Goal: Task Accomplishment & Management: Complete application form

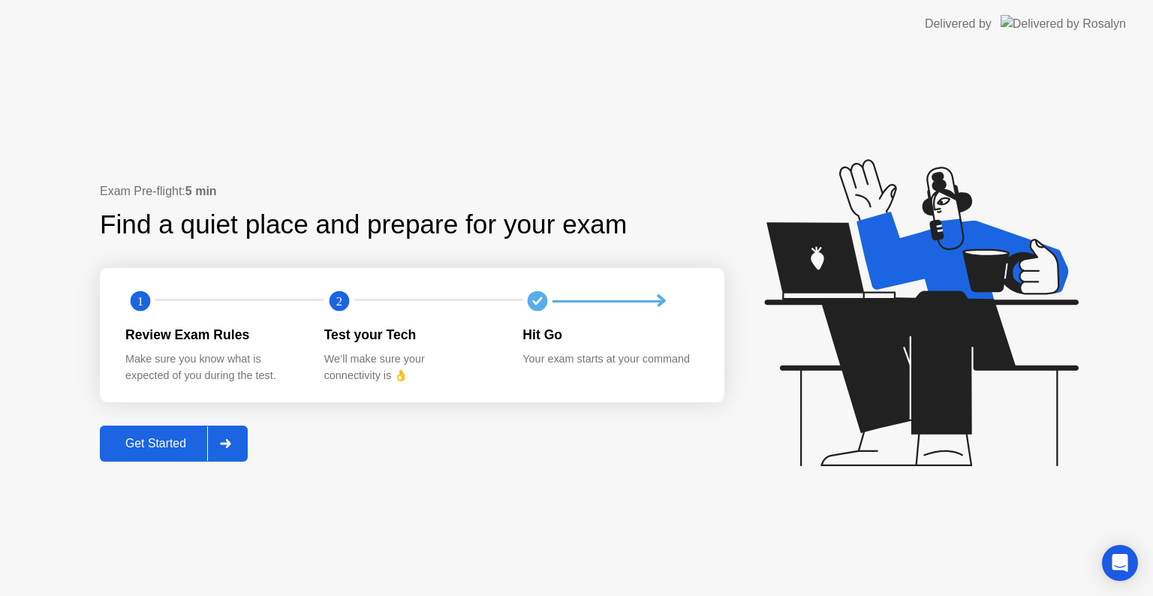
click at [179, 444] on div "Get Started" at bounding box center [155, 444] width 103 height 14
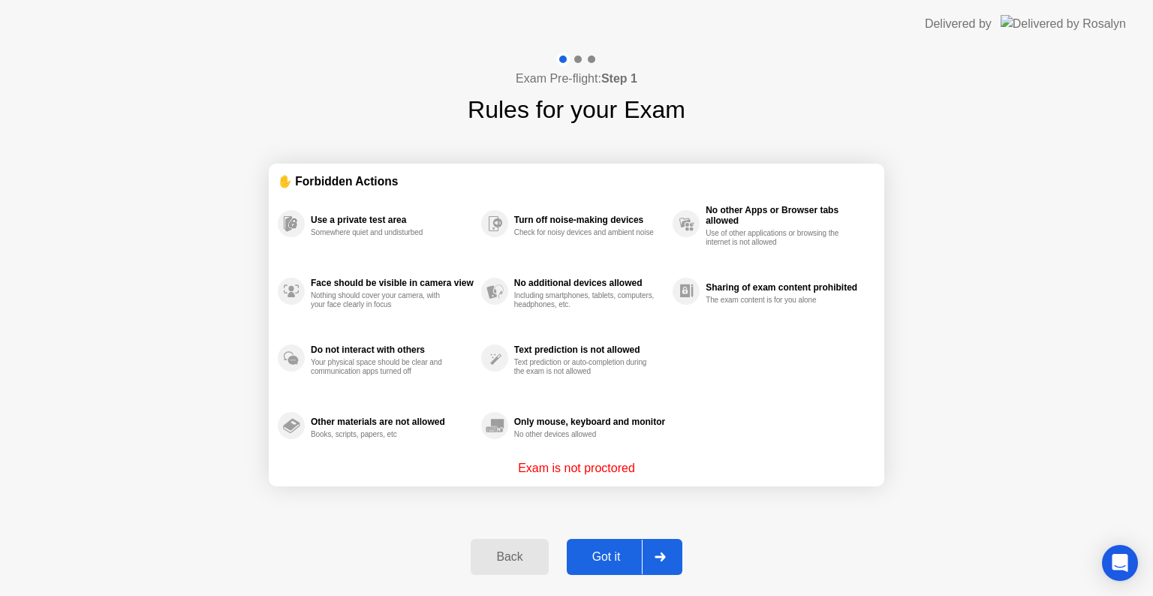
click at [617, 553] on div "Got it" at bounding box center [606, 557] width 71 height 14
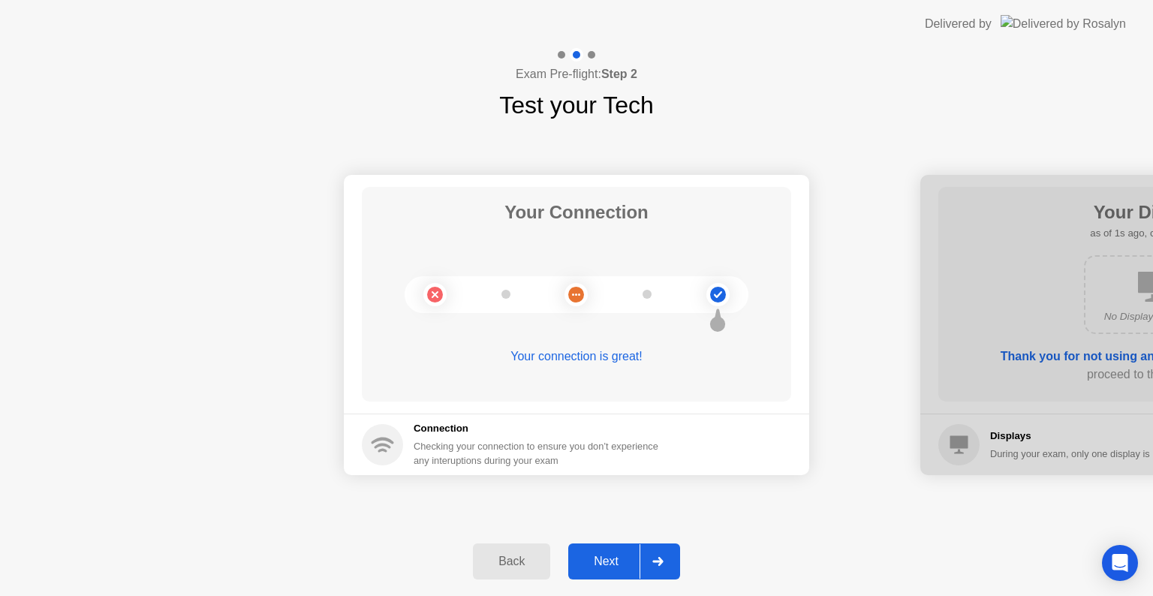
click at [601, 557] on div "Next" at bounding box center [606, 562] width 67 height 14
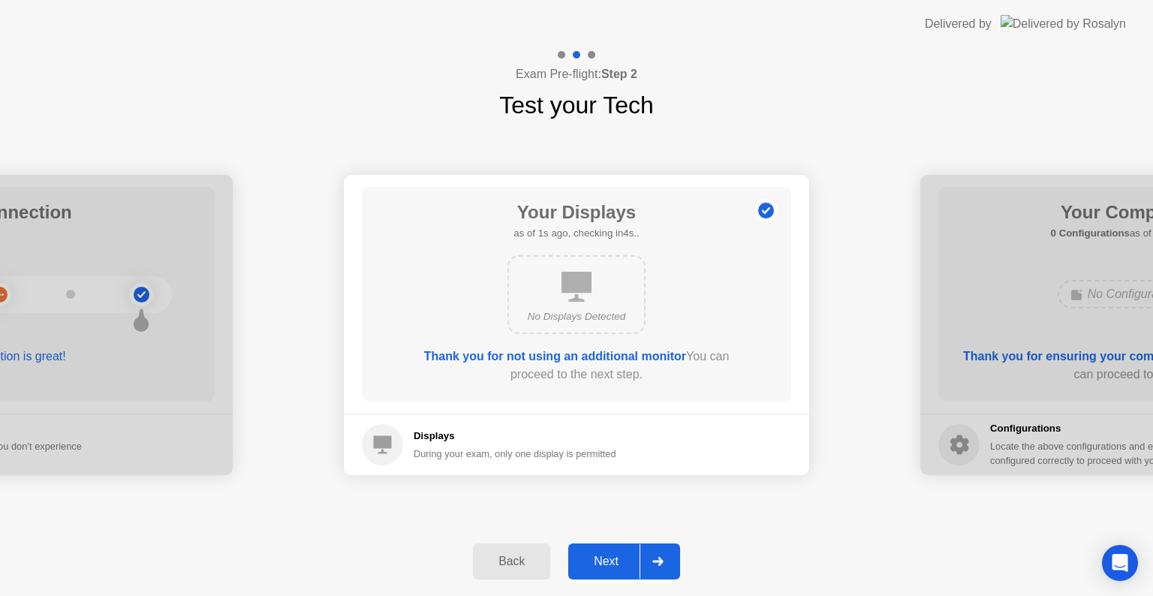
click at [601, 558] on div "Next" at bounding box center [606, 562] width 67 height 14
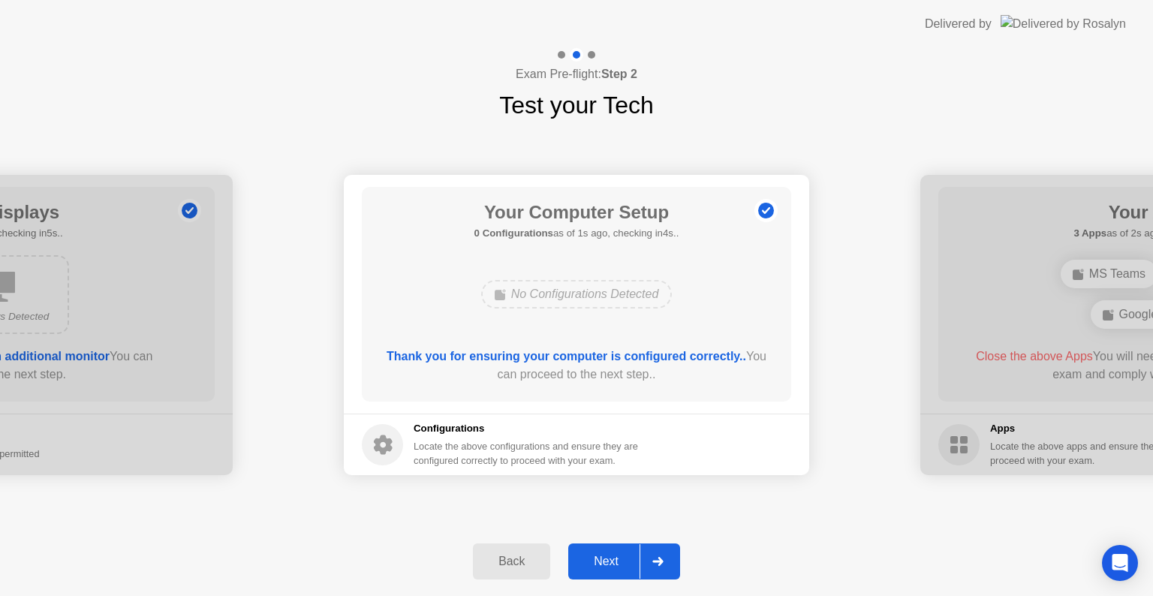
click at [601, 561] on div "Next" at bounding box center [606, 562] width 67 height 14
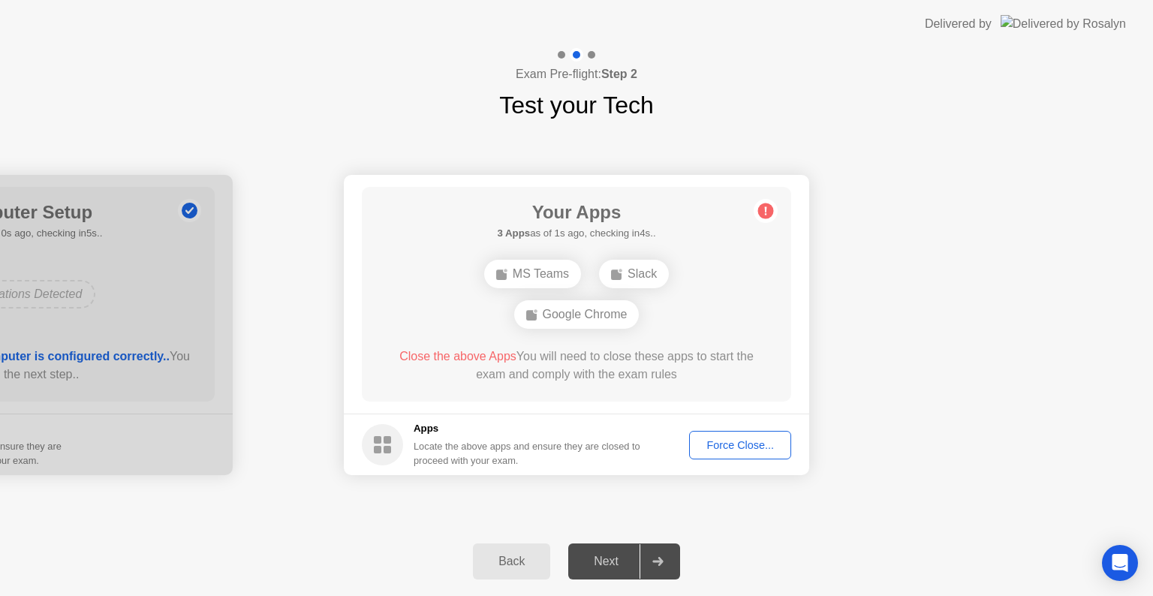
click at [732, 448] on div "Force Close..." at bounding box center [740, 445] width 92 height 12
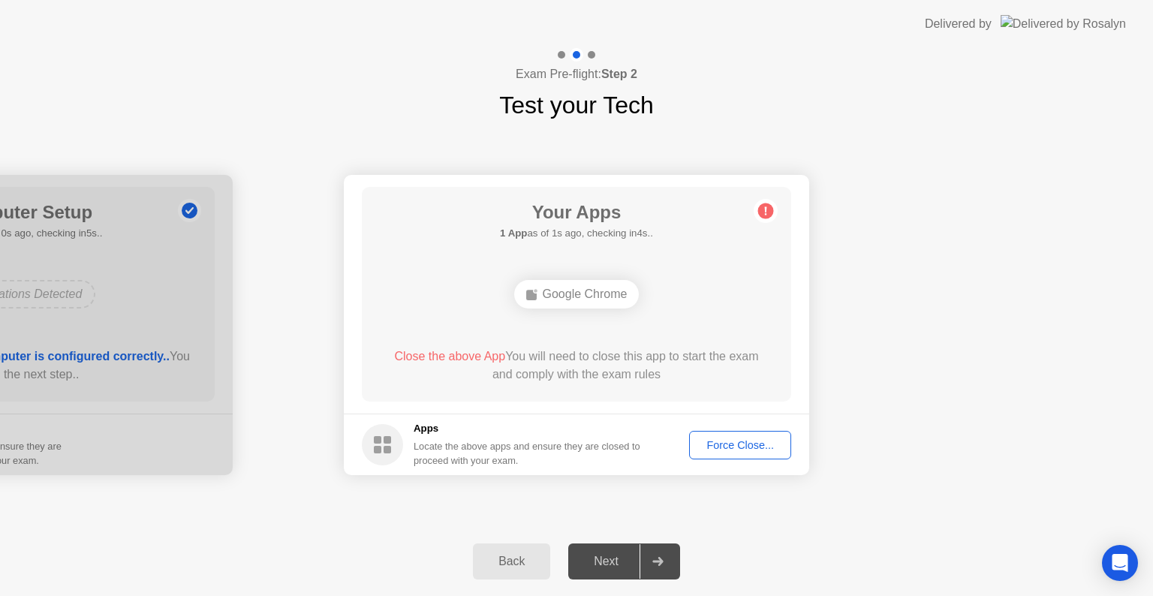
click at [718, 448] on div "Force Close..." at bounding box center [740, 445] width 92 height 12
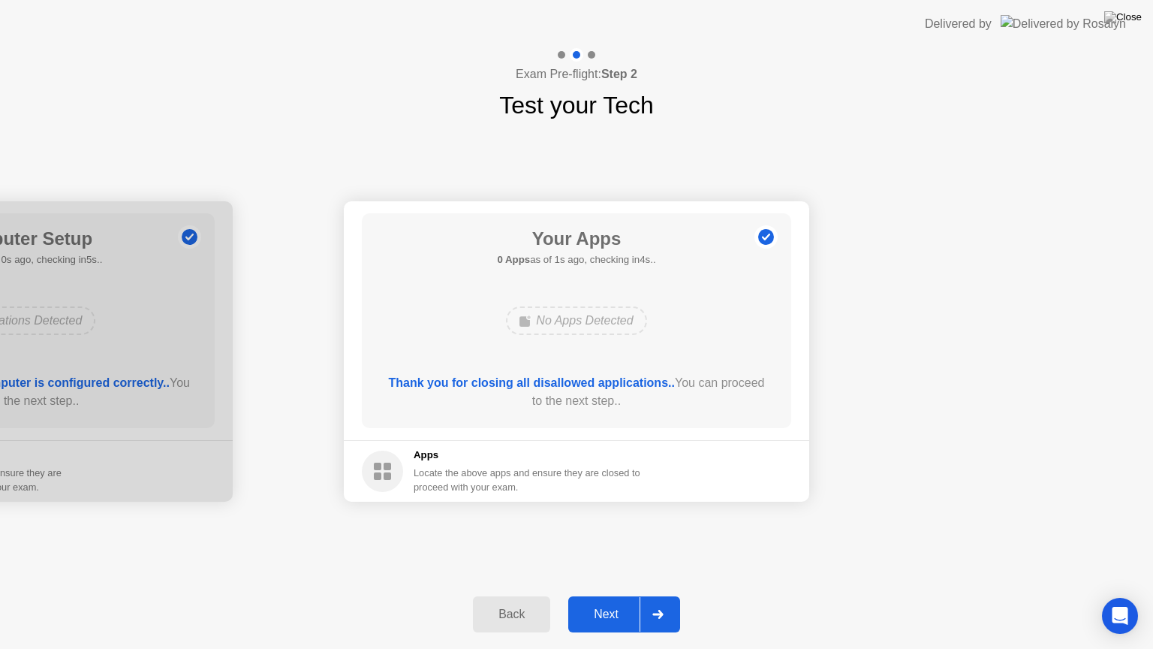
click at [628, 595] on div "Next" at bounding box center [606, 614] width 67 height 14
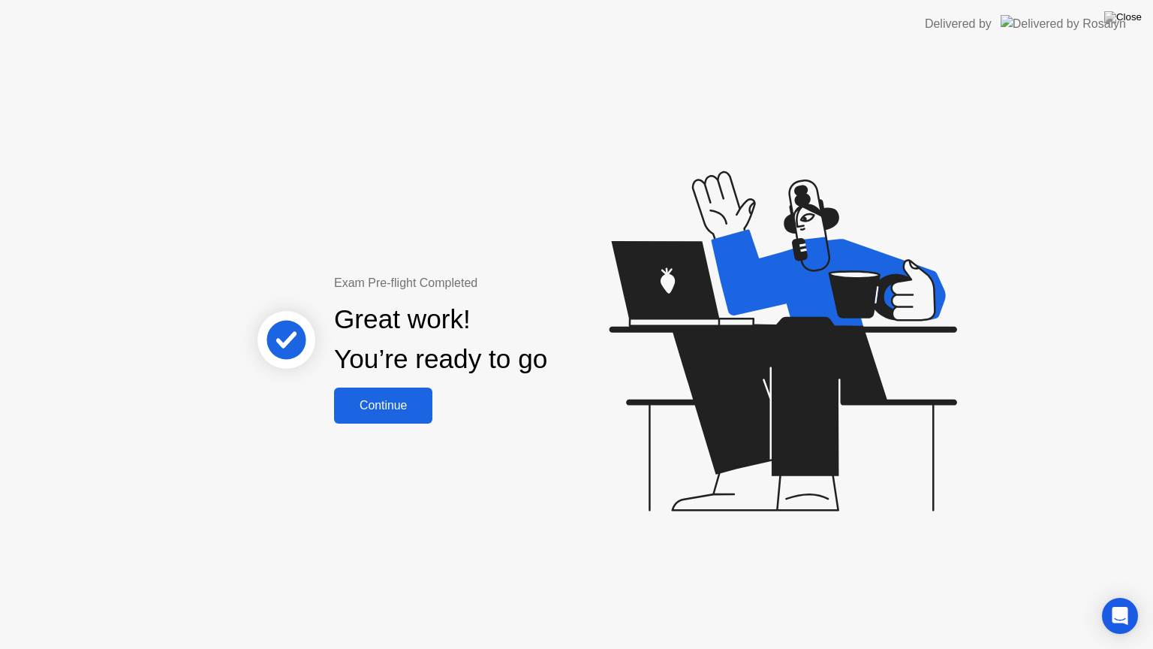
click at [414, 401] on div "Continue" at bounding box center [383, 406] width 89 height 14
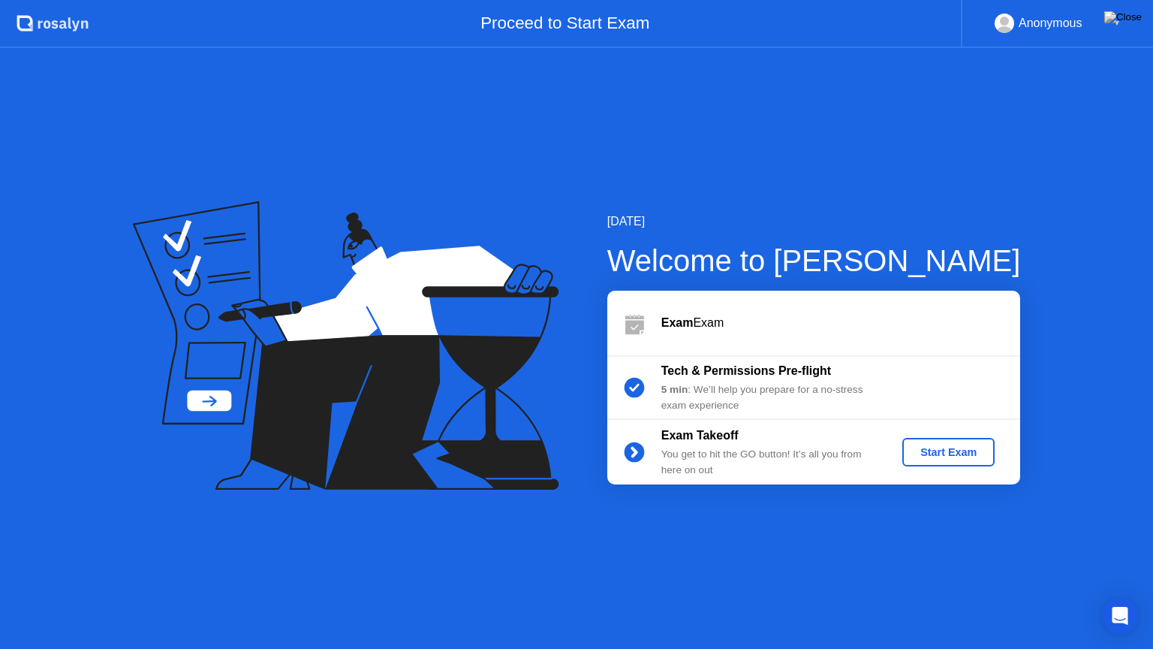
click at [937, 456] on div "Start Exam" at bounding box center [948, 452] width 80 height 12
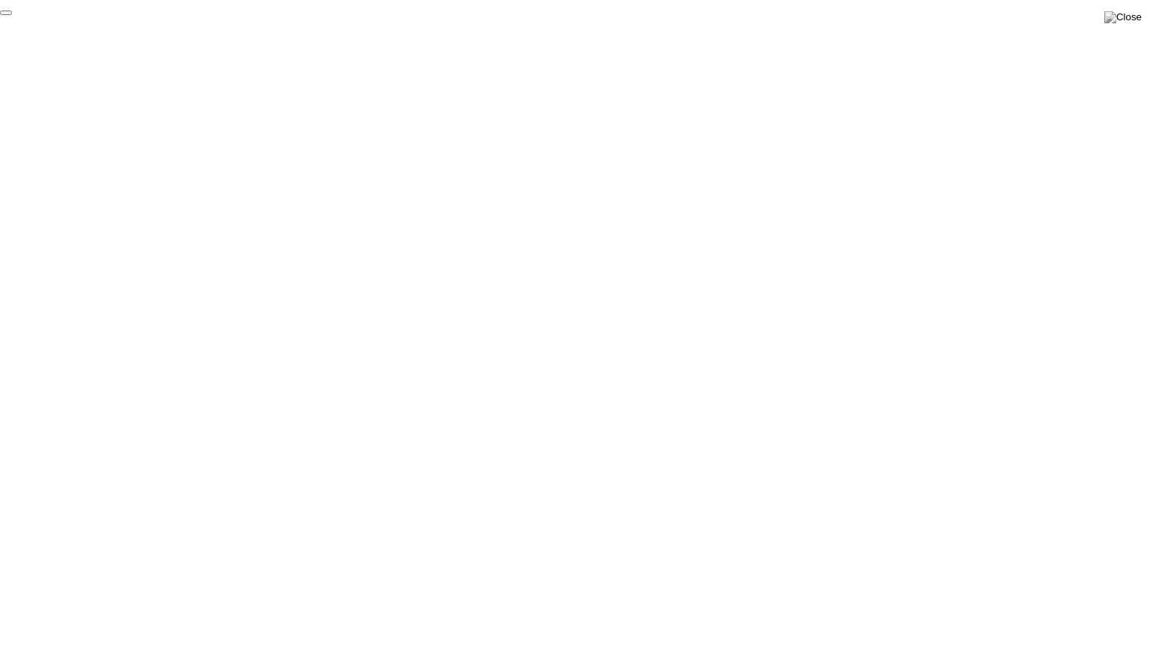
click div "End Proctoring Session"
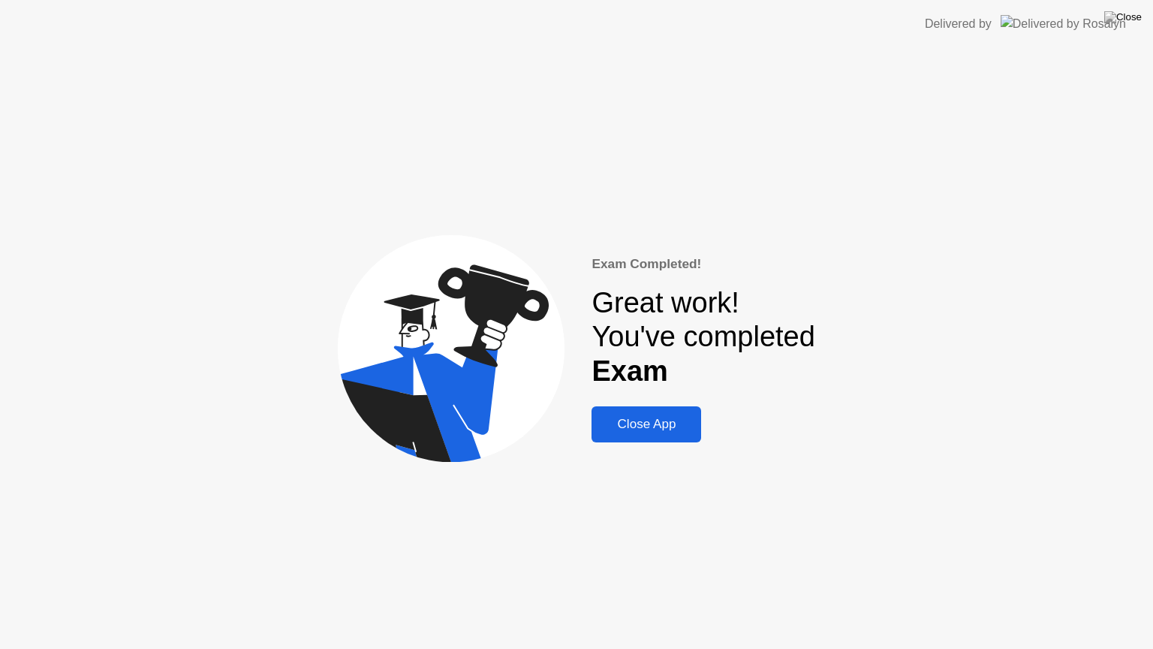
click at [670, 420] on div "Close App" at bounding box center [646, 424] width 101 height 15
